Goal: Communication & Community: Answer question/provide support

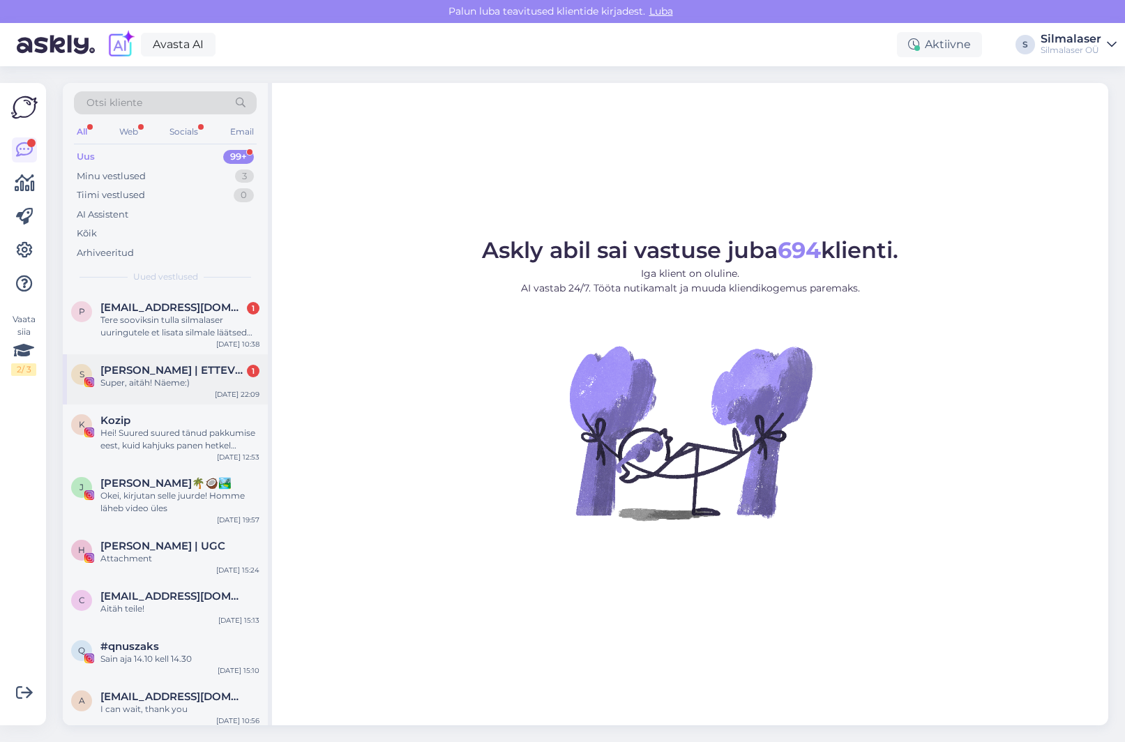
click at [181, 390] on div "S [PERSON_NAME] | ETTEVÕTJA & POEET ✍🏼 1 Super, aitäh! Näeme:) [DATE] 22:09" at bounding box center [165, 379] width 205 height 50
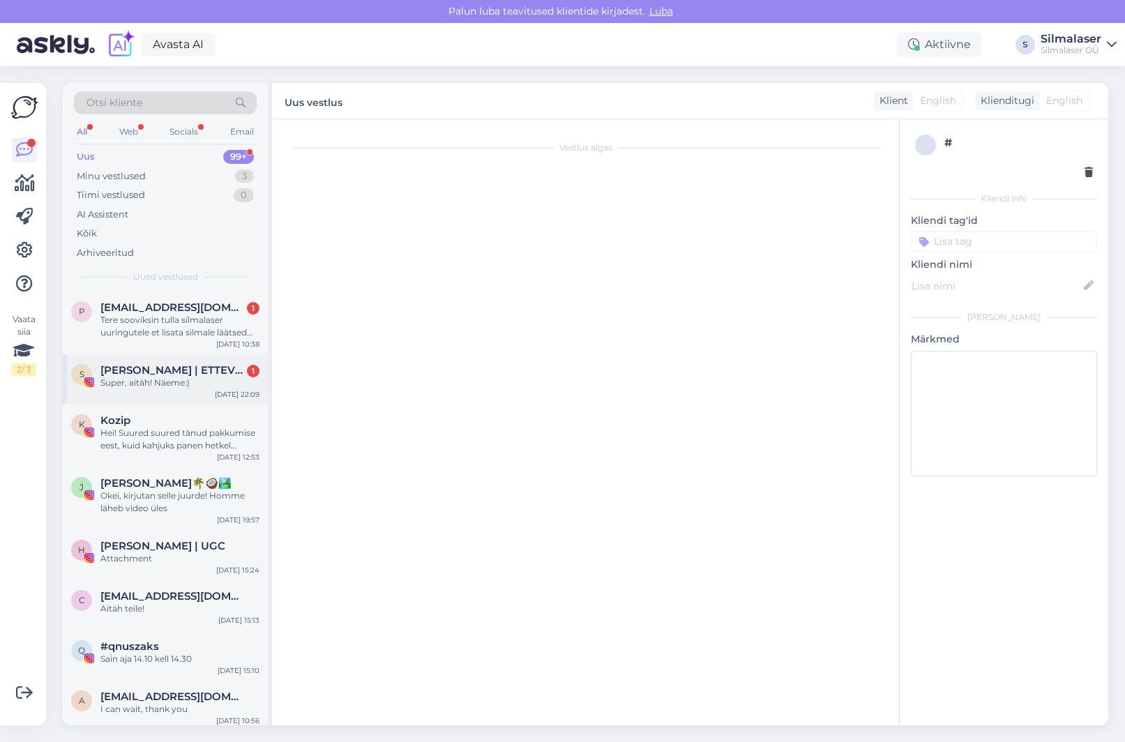
scroll to position [240, 0]
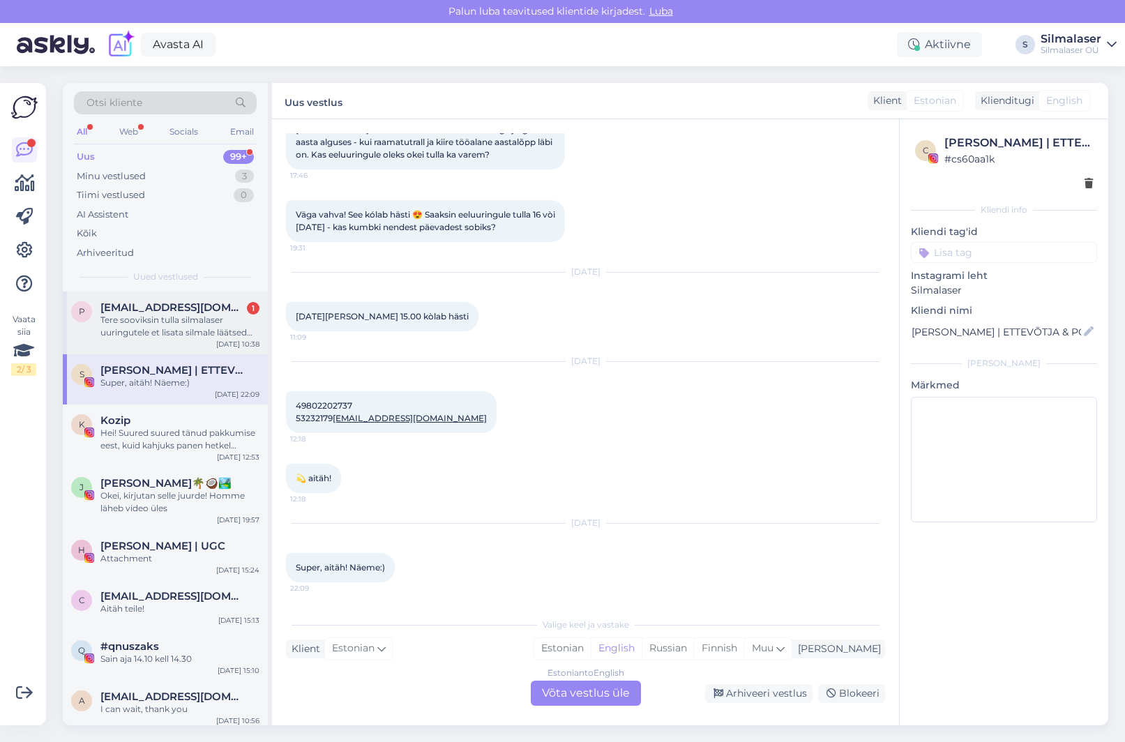
click at [166, 318] on div "Tere sooviksin tulla silmalaser uuringutele et lisata silmale läätsed juurde" at bounding box center [179, 326] width 159 height 25
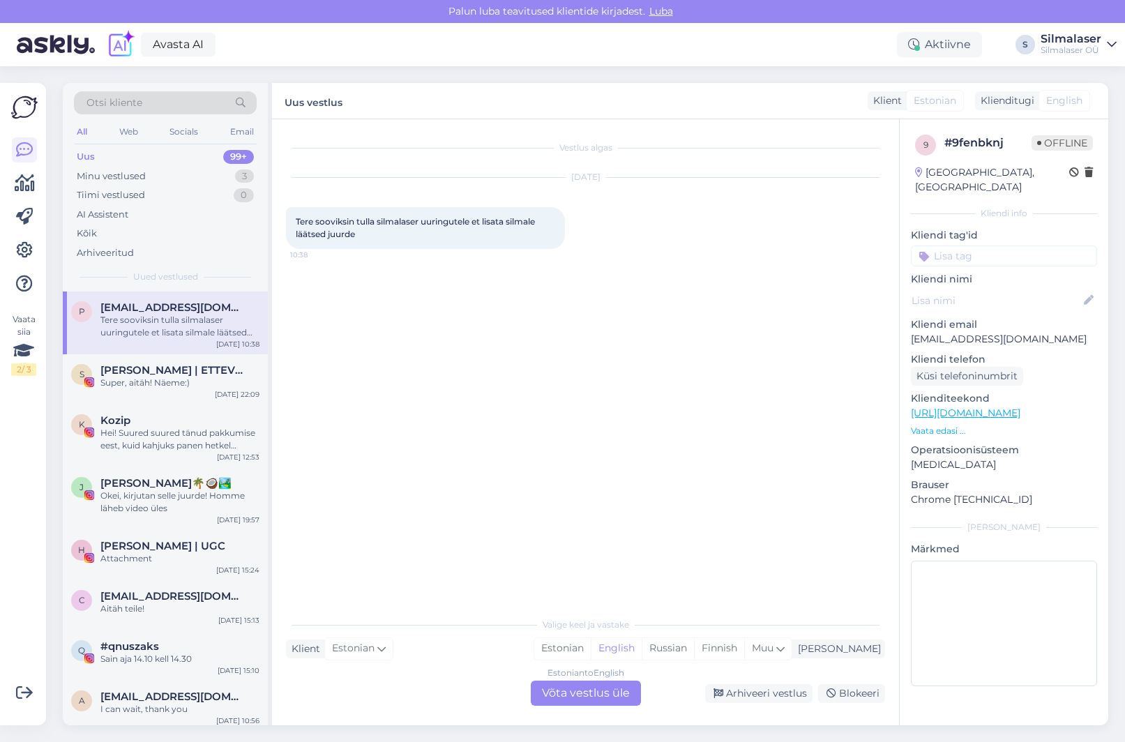
click at [574, 696] on div "Estonian to English Võta vestlus üle" at bounding box center [586, 693] width 110 height 25
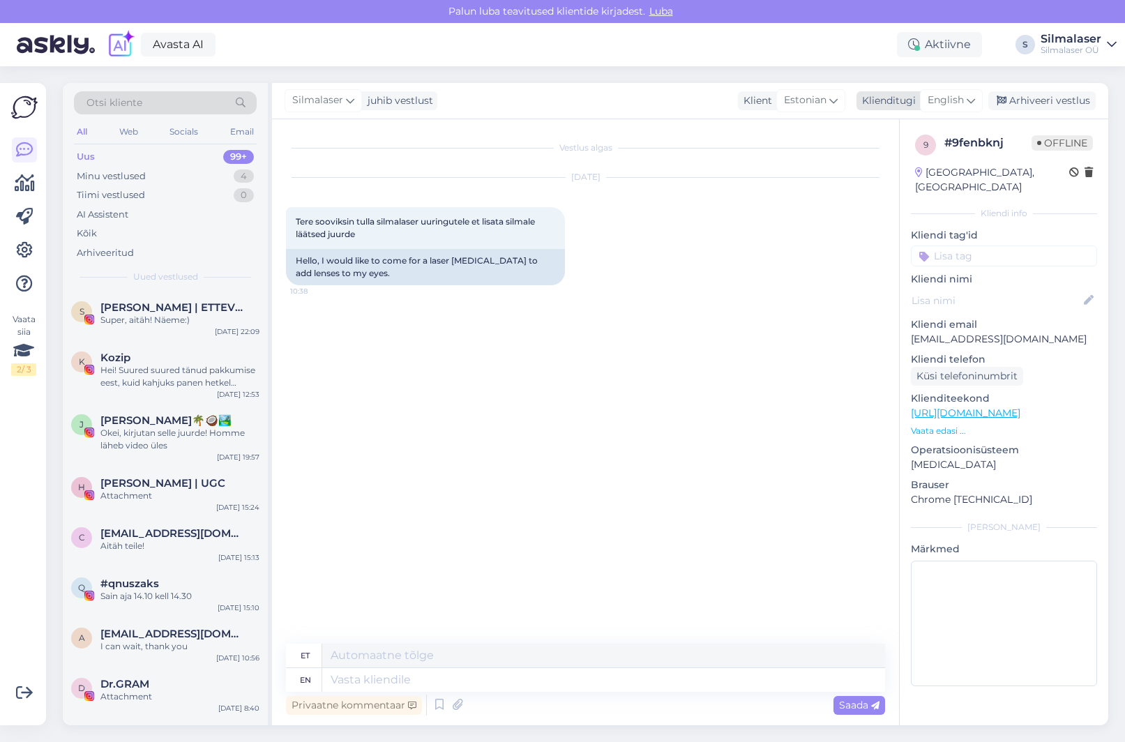
click at [957, 106] on span "English" at bounding box center [945, 100] width 36 height 15
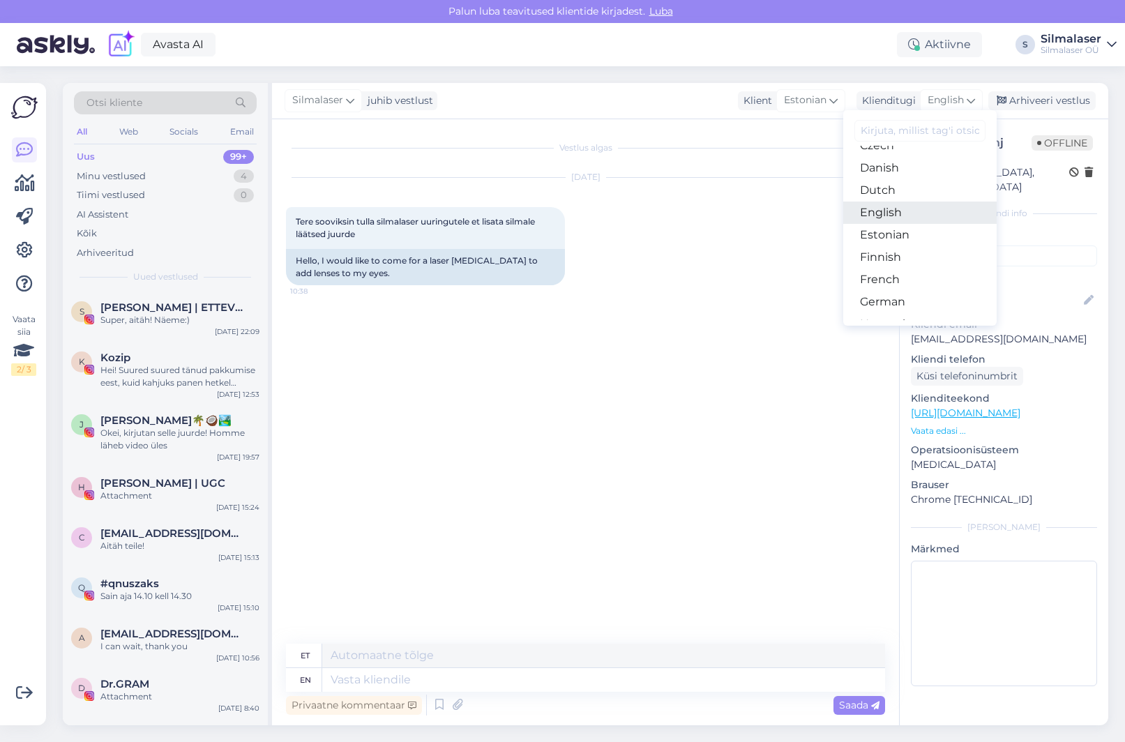
scroll to position [105, 0]
click at [930, 234] on link "Estonian" at bounding box center [919, 236] width 153 height 22
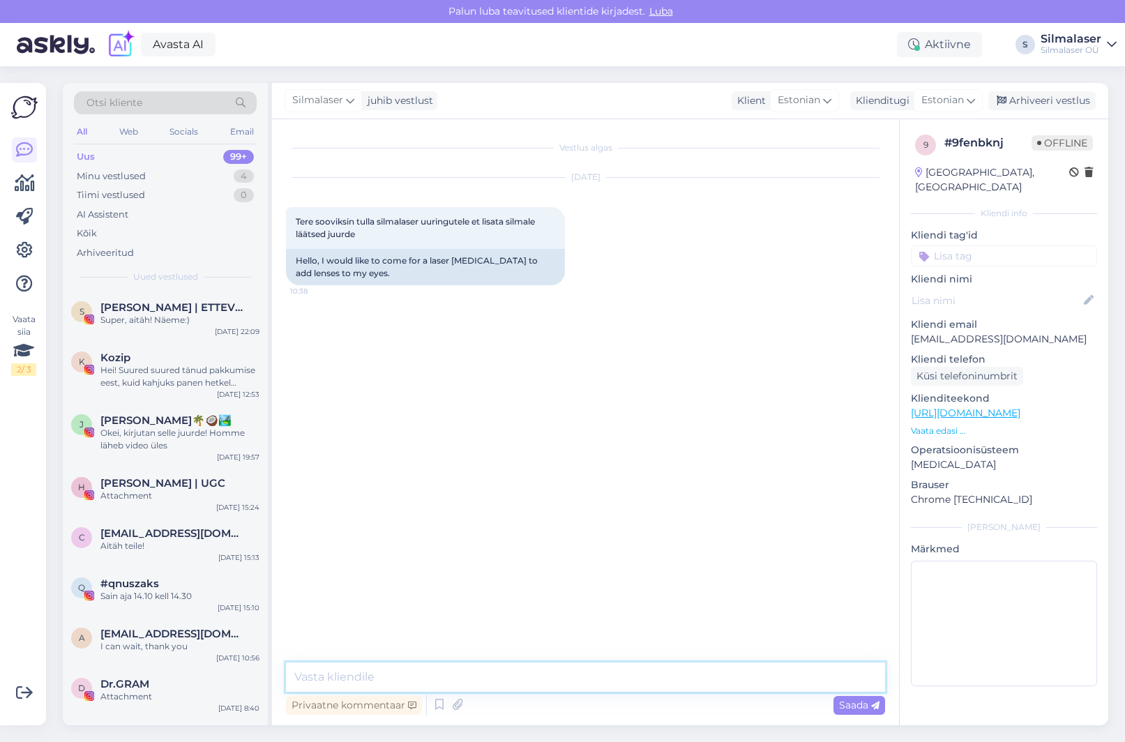
click at [312, 676] on textarea at bounding box center [585, 676] width 599 height 29
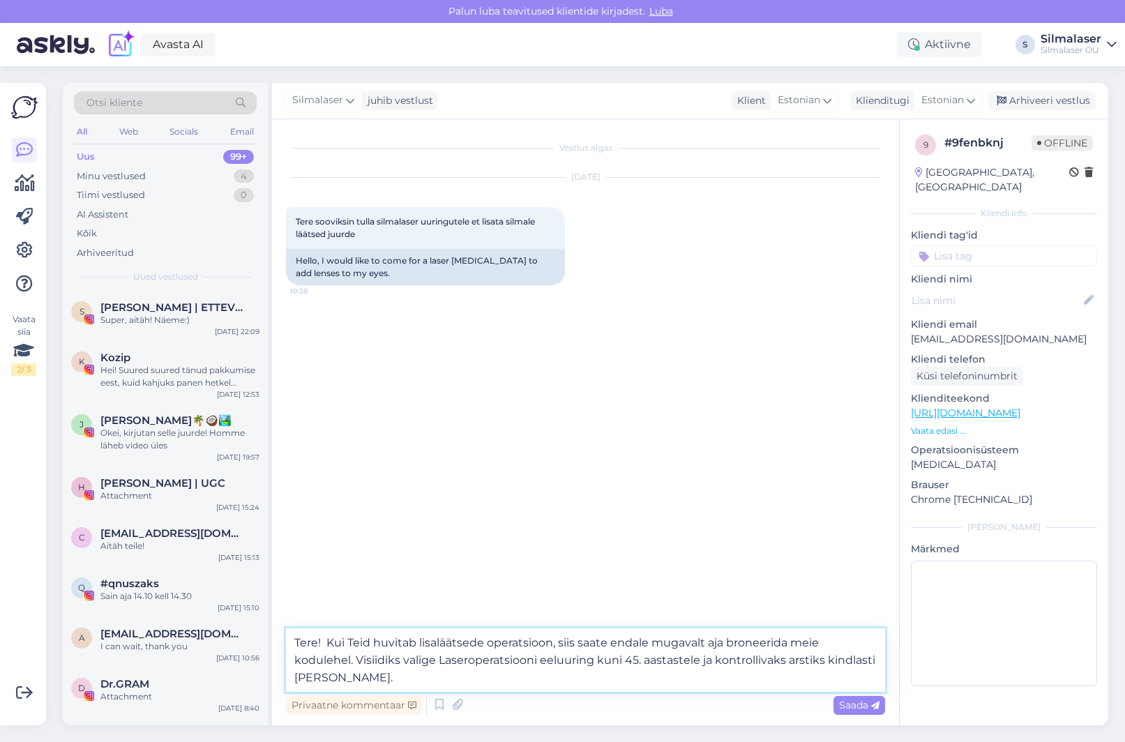
drag, startPoint x: 825, startPoint y: 661, endPoint x: 718, endPoint y: 662, distance: 107.4
click at [718, 662] on textarea "Tere! Kui Teid huvitab lisaläätsede operatsioon, siis saate endale mugavalt aja…" at bounding box center [585, 659] width 599 height 63
type textarea "Tere! Kui Teid huvitab lisaläätsede operatsioon, siis saate endale mugavalt aja…"
click at [860, 701] on span "Saada" at bounding box center [859, 705] width 40 height 13
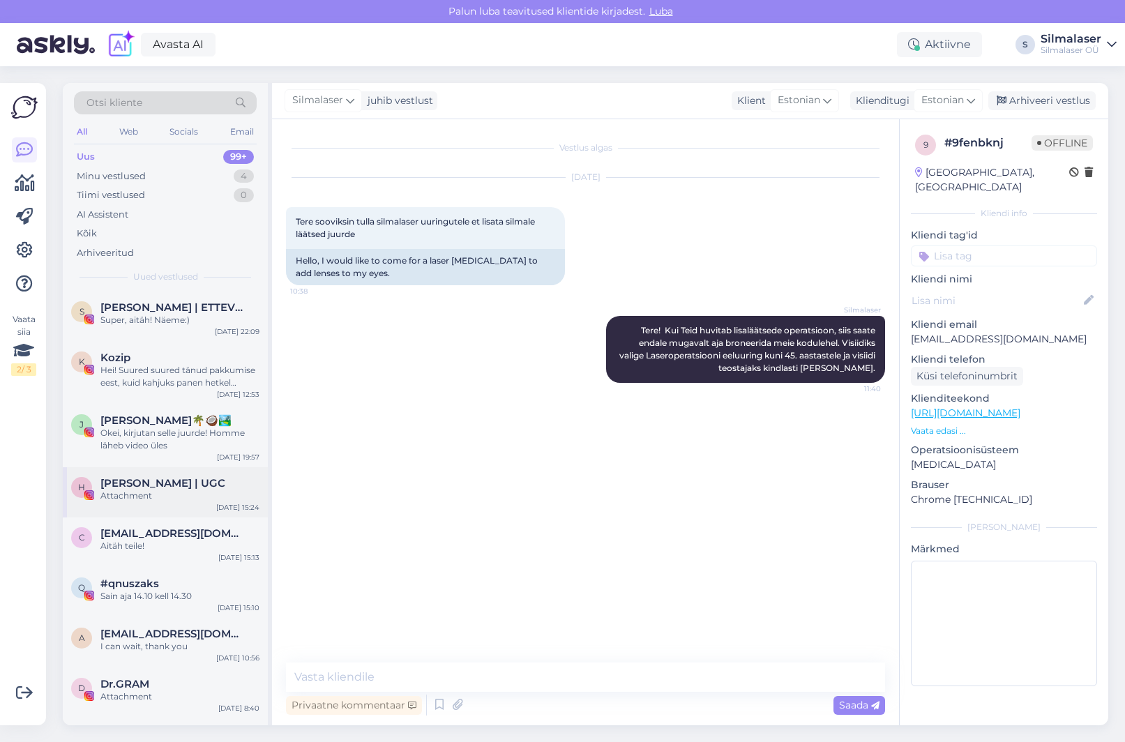
click at [142, 499] on div "Attachment" at bounding box center [179, 495] width 159 height 13
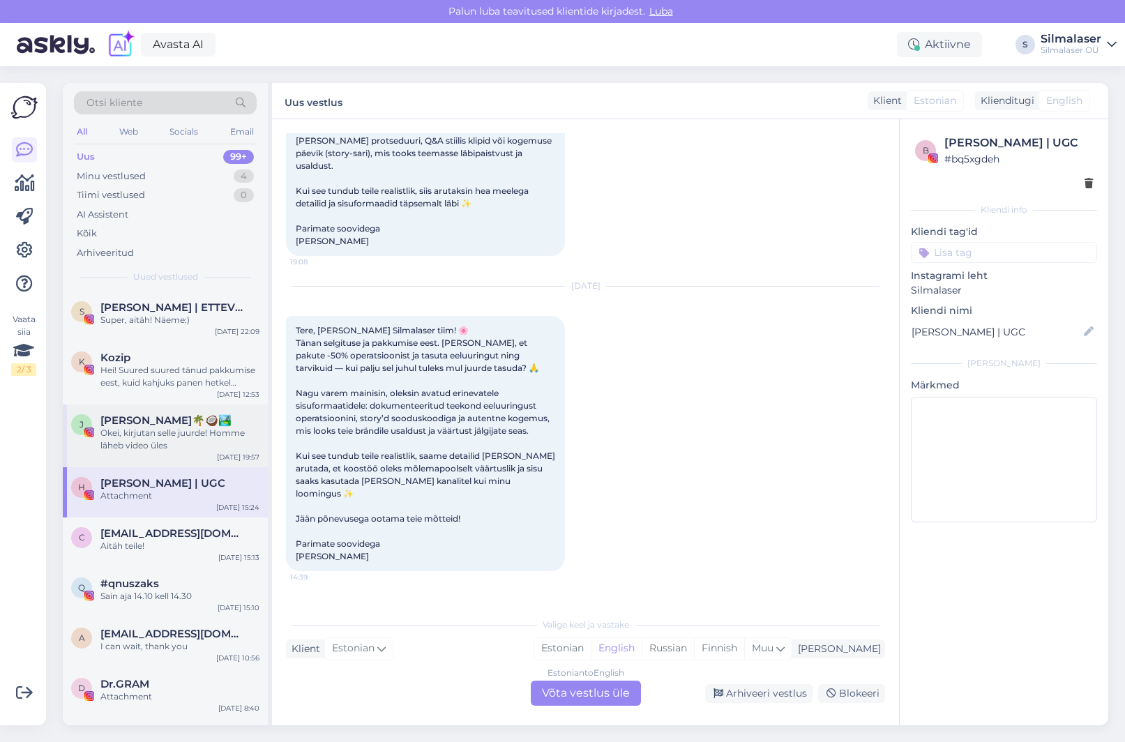
scroll to position [709, 0]
click at [199, 437] on div "Okei, kirjutan selle juurde! Homme läheb video üles" at bounding box center [179, 439] width 159 height 25
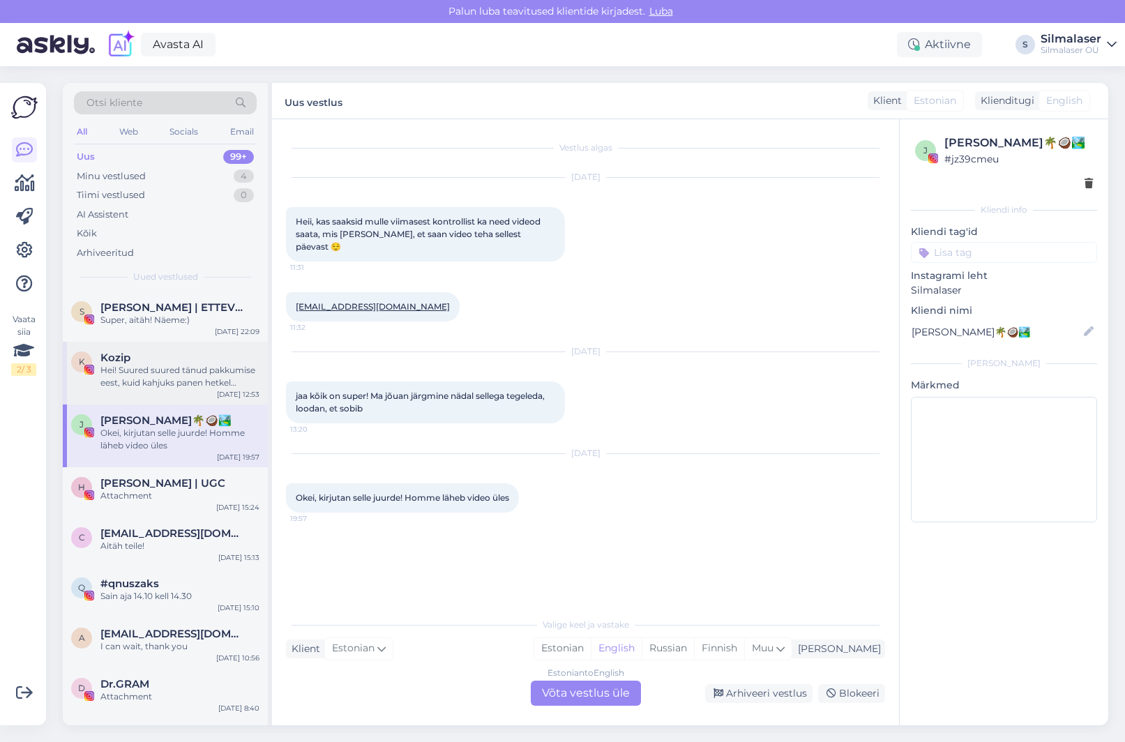
click at [202, 381] on div "Hei! Suured suured tänud pakkumise eest, kuid kahjuks panen hetkel silmaopi tee…" at bounding box center [179, 376] width 159 height 25
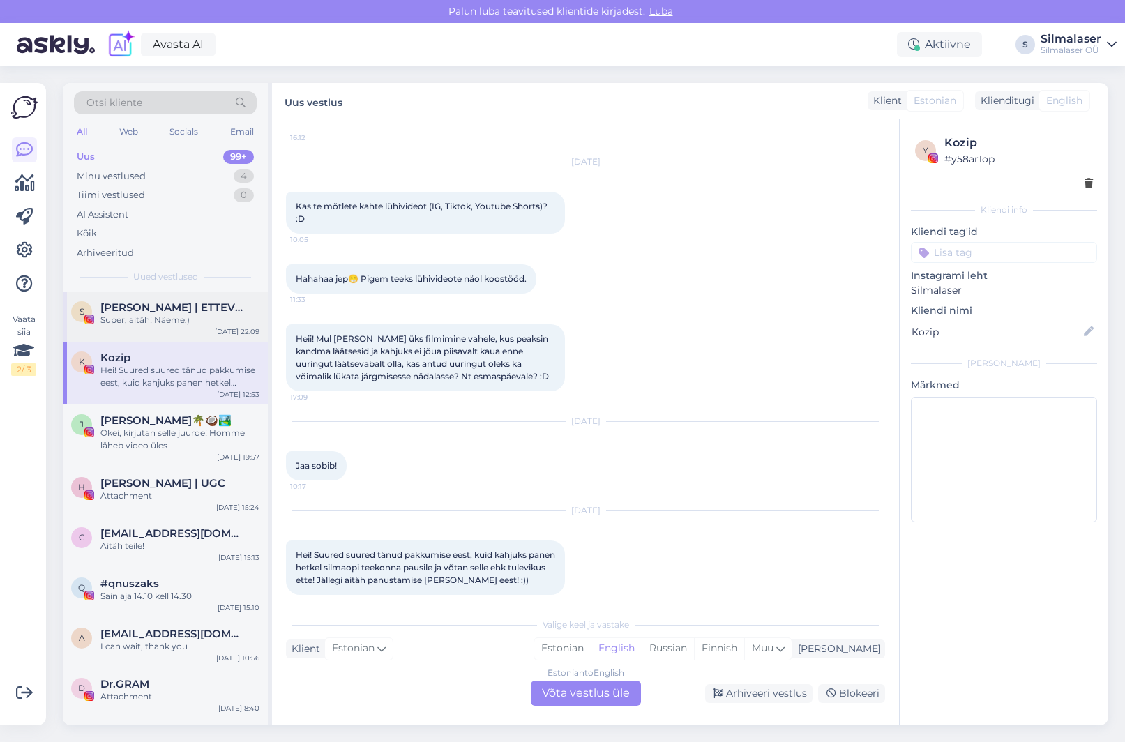
click at [197, 324] on div "Super, aitäh! Näeme:)" at bounding box center [179, 320] width 159 height 13
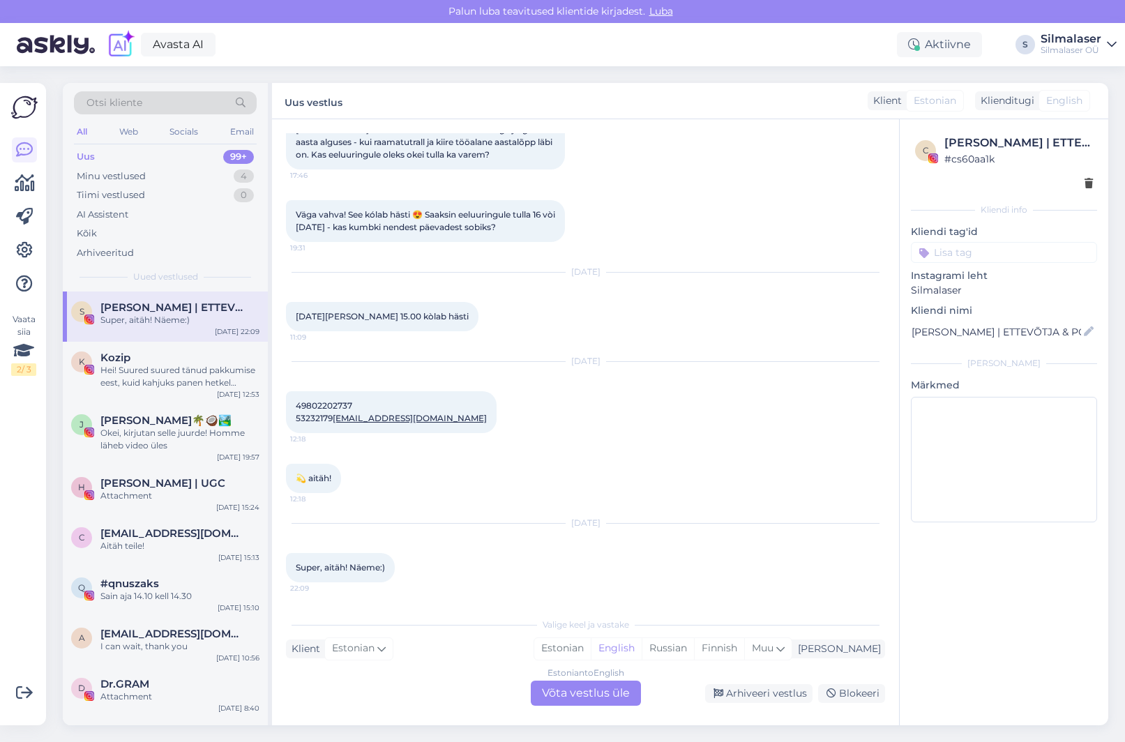
scroll to position [240, 0]
click at [137, 169] on div "Minu vestlused" at bounding box center [111, 176] width 69 height 14
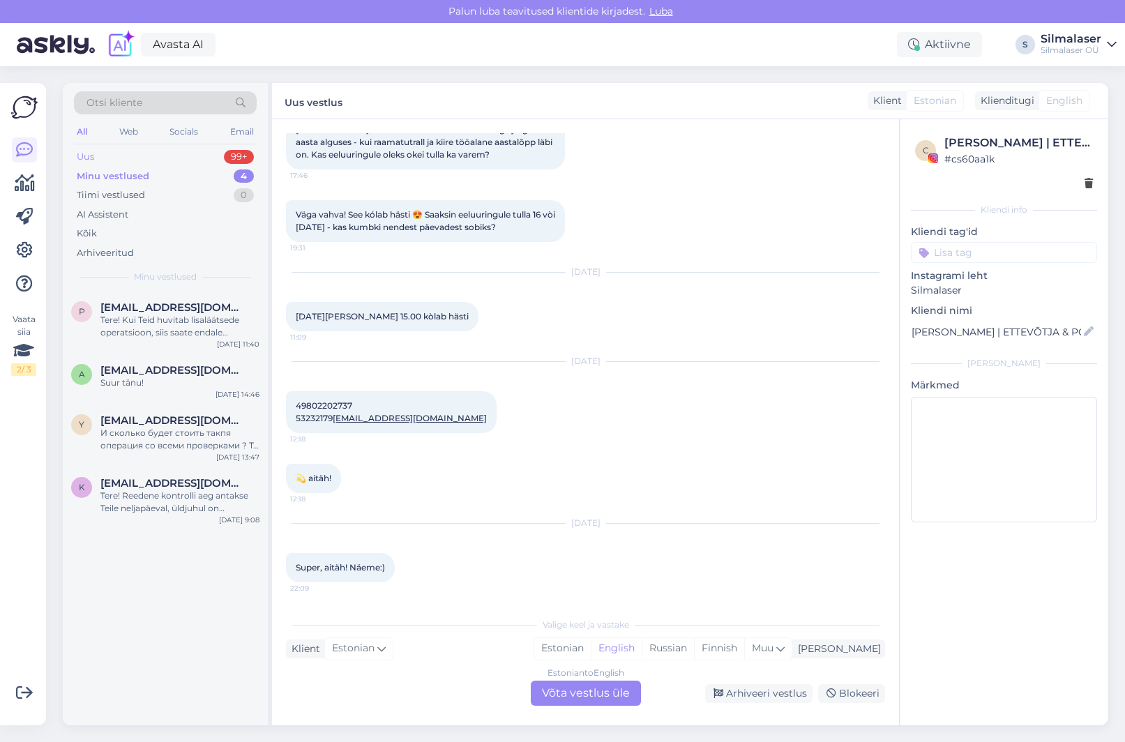
click at [138, 158] on div "Uus 99+" at bounding box center [165, 157] width 183 height 20
